Goal: Task Accomplishment & Management: Use online tool/utility

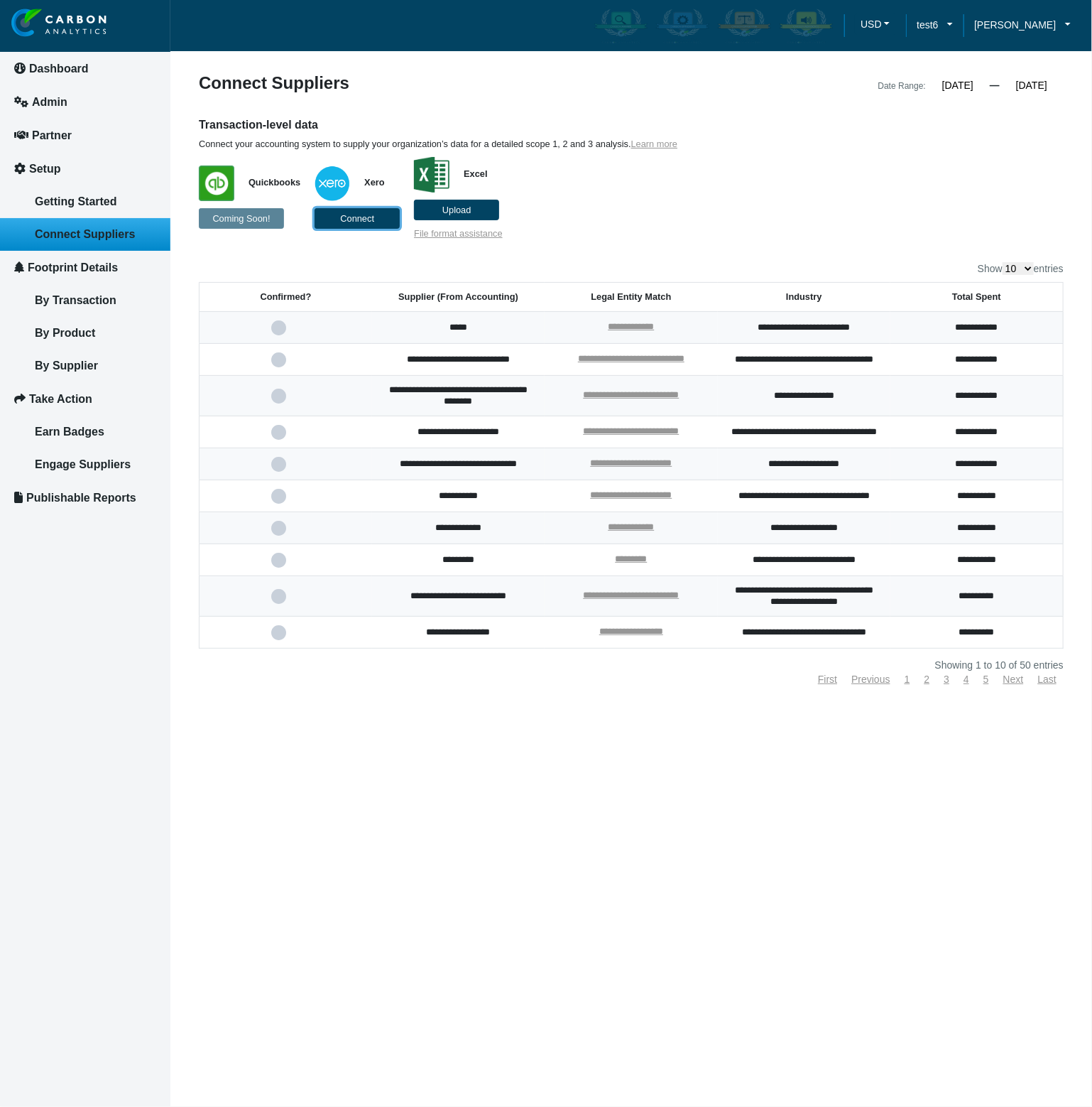
click at [380, 221] on button "Connect" at bounding box center [357, 218] width 85 height 20
click at [370, 226] on button "Connect" at bounding box center [357, 218] width 85 height 20
click at [360, 223] on button "Connect" at bounding box center [357, 218] width 85 height 20
click at [802, 211] on p "Quickbooks Coming Soon! Xero Connect Excel Upload File format assistance" at bounding box center [520, 194] width 643 height 89
click at [351, 224] on button "Connect" at bounding box center [357, 218] width 85 height 20
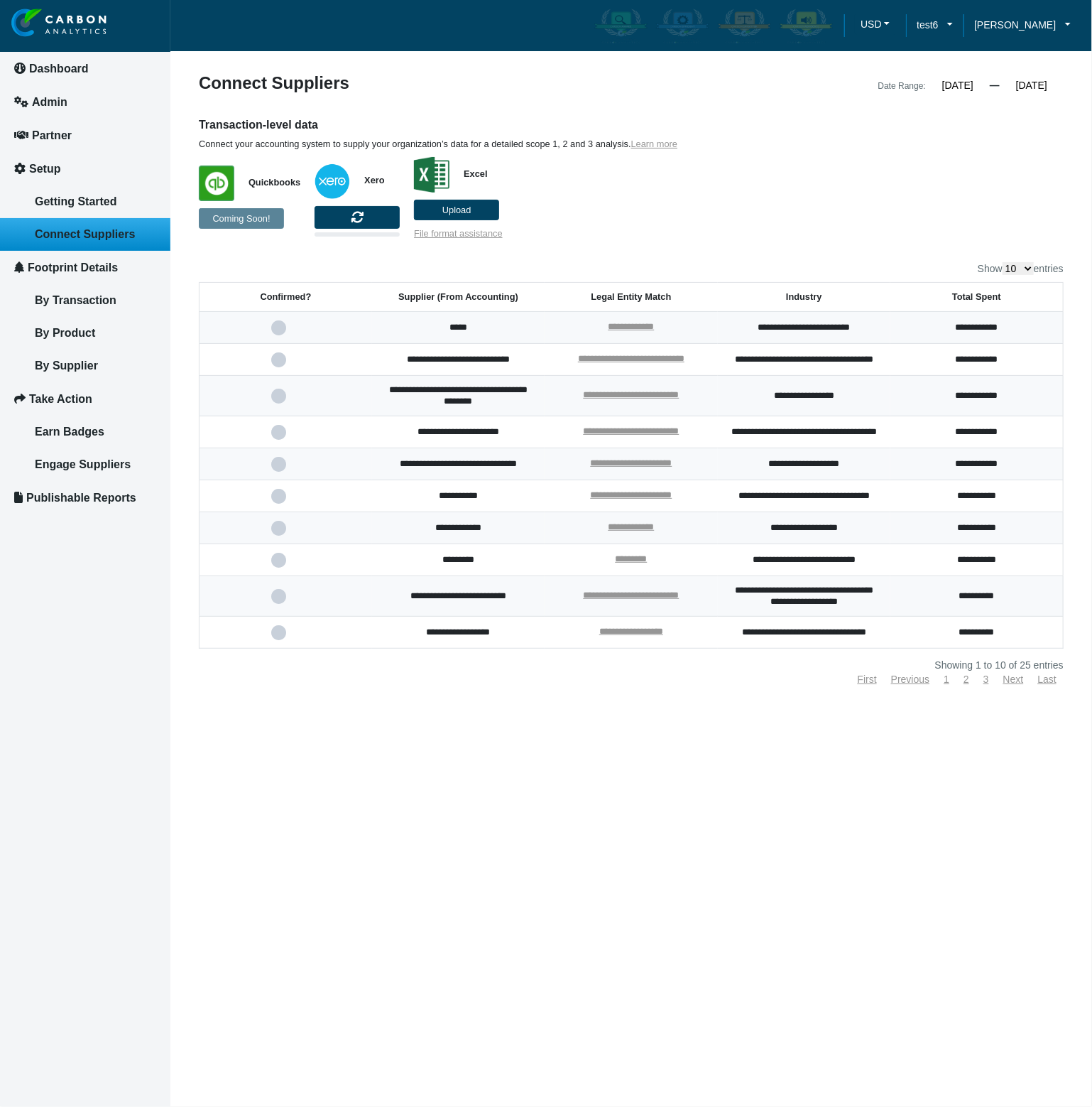
click at [698, 231] on p "Quickbooks Coming Soon! Xero Excel Upload File format assistance" at bounding box center [520, 194] width 643 height 89
